Goal: Task Accomplishment & Management: Use online tool/utility

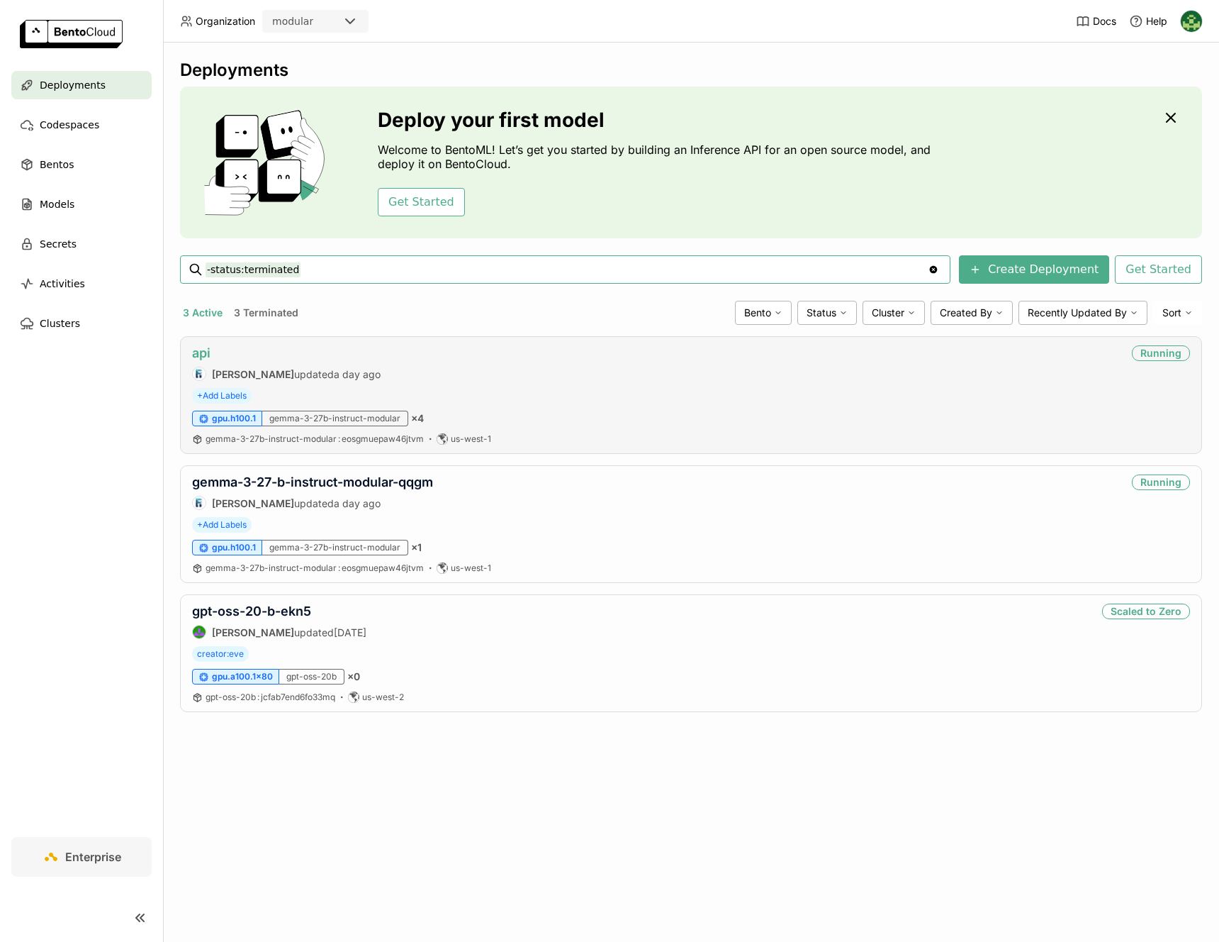
click at [203, 354] on link "api" at bounding box center [201, 352] width 18 height 15
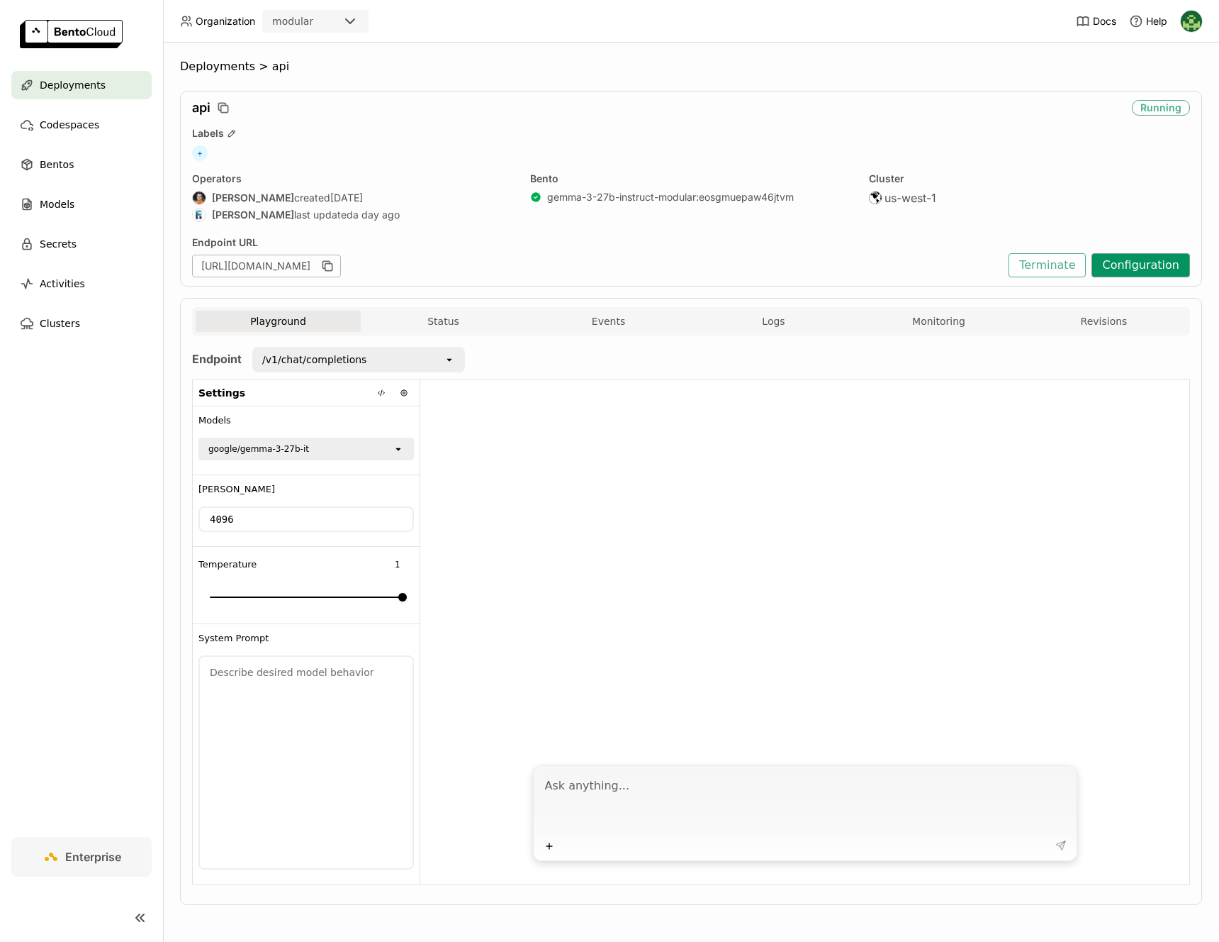
click at [1154, 260] on button "Configuration" at bounding box center [1141, 265] width 99 height 24
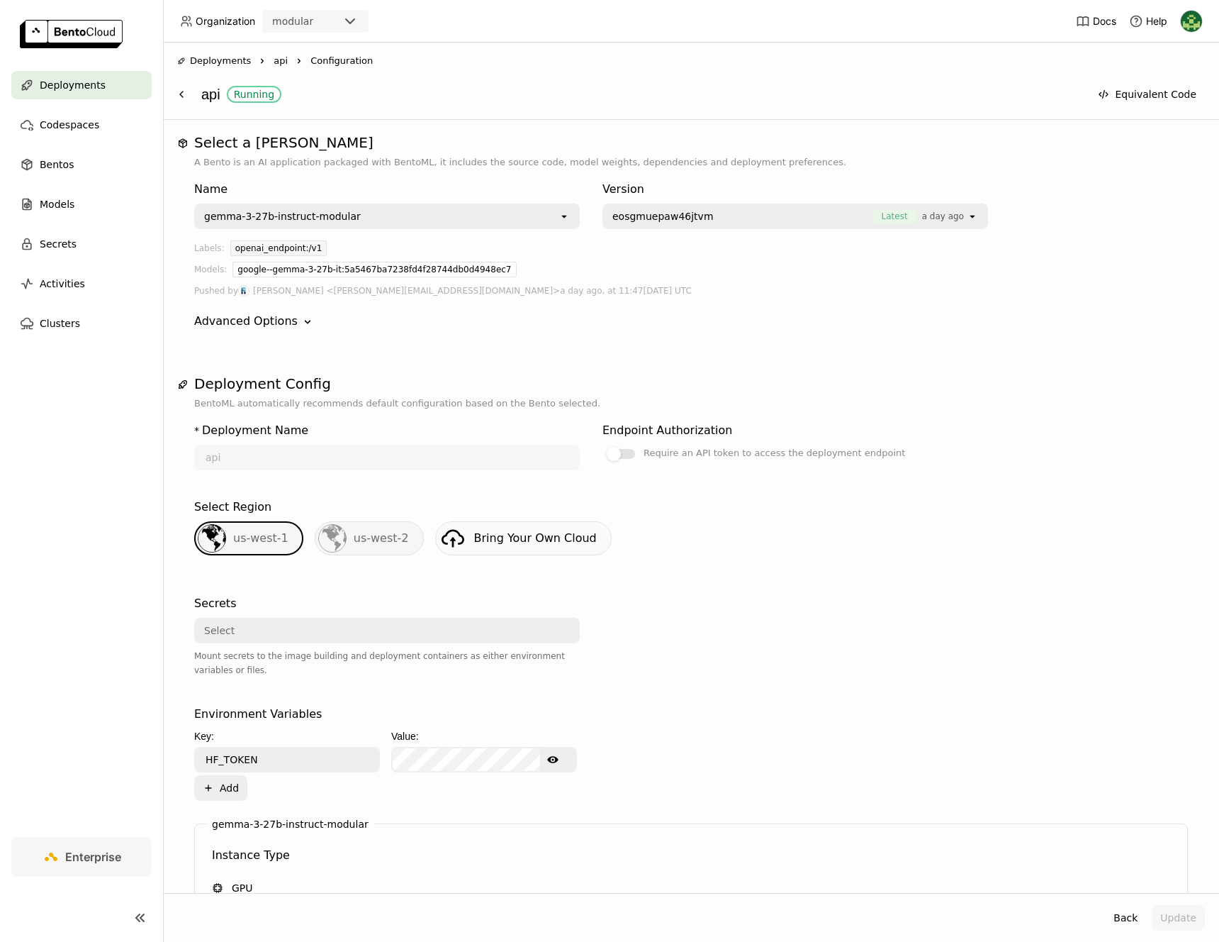
click at [652, 342] on div "Select a Bento A Bento is an AI application packaged with BentoML, it includes …" at bounding box center [691, 711] width 1028 height 1154
click at [815, 316] on div "Advanced Options Down" at bounding box center [691, 321] width 994 height 17
